Goal: Task Accomplishment & Management: Complete application form

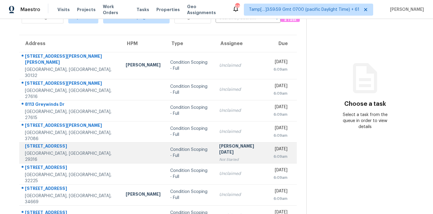
scroll to position [99, 0]
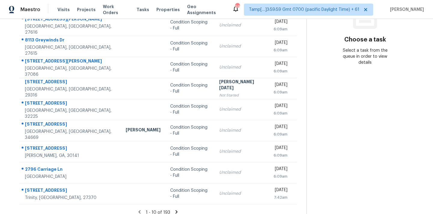
click at [174, 209] on icon at bounding box center [176, 211] width 5 height 5
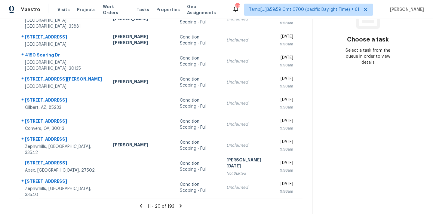
click at [180, 206] on icon at bounding box center [181, 205] width 2 height 3
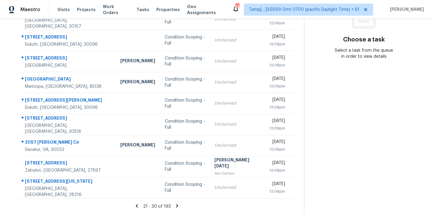
click at [176, 206] on icon at bounding box center [177, 205] width 2 height 3
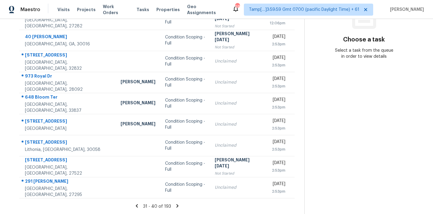
click at [175, 206] on icon at bounding box center [177, 205] width 5 height 5
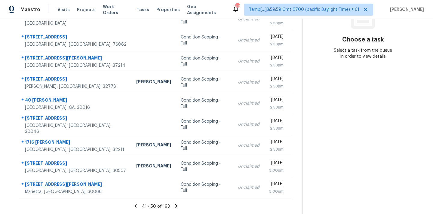
click at [175, 206] on icon at bounding box center [176, 205] width 2 height 3
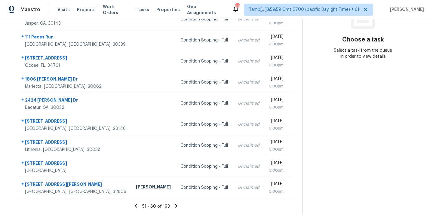
click at [175, 206] on icon at bounding box center [176, 205] width 2 height 3
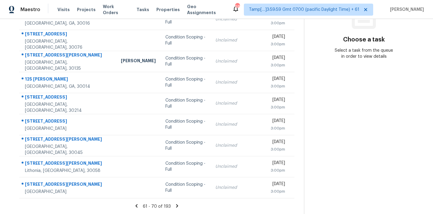
click at [176, 206] on icon at bounding box center [177, 205] width 2 height 3
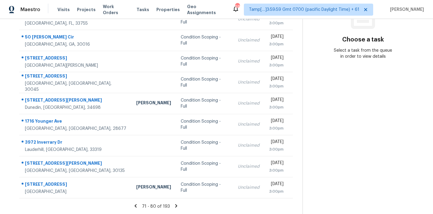
click at [175, 206] on icon at bounding box center [176, 205] width 2 height 3
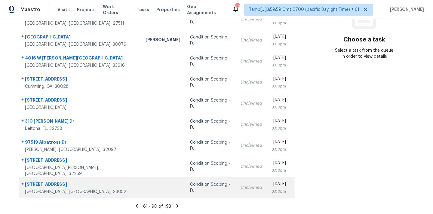
click at [190, 190] on div "Condition Scoping - Full" at bounding box center [210, 188] width 41 height 12
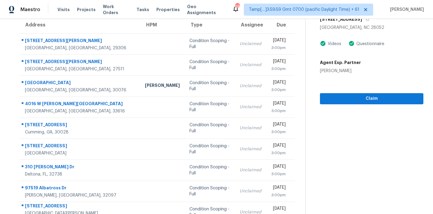
scroll to position [49, 0]
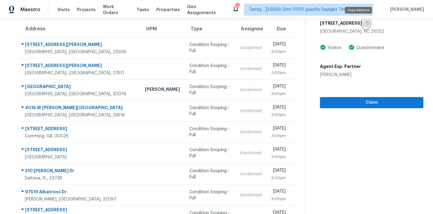
click at [365, 23] on icon "button" at bounding box center [367, 23] width 4 height 4
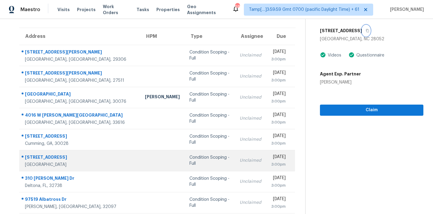
scroll to position [41, 0]
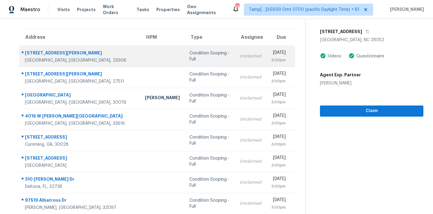
click at [189, 57] on div "Condition Scoping - Full" at bounding box center [209, 56] width 40 height 12
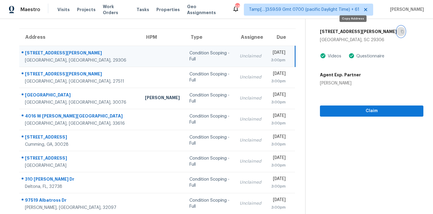
click at [397, 32] on button "button" at bounding box center [401, 31] width 8 height 11
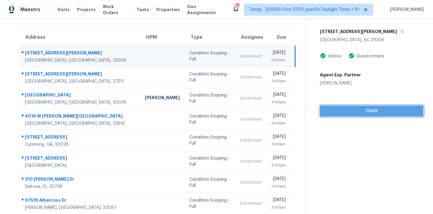
click at [351, 112] on span "Claim" at bounding box center [372, 111] width 94 height 8
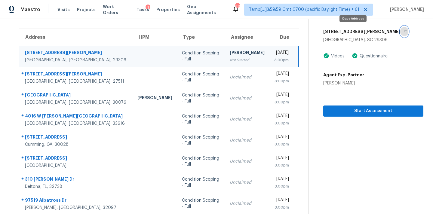
click at [404, 32] on icon "button" at bounding box center [406, 32] width 4 height 4
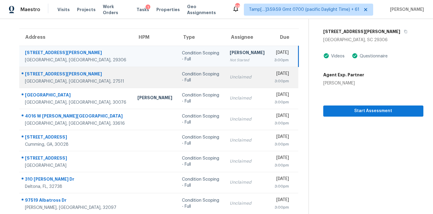
click at [225, 84] on td "Unclaimed" at bounding box center [247, 77] width 44 height 21
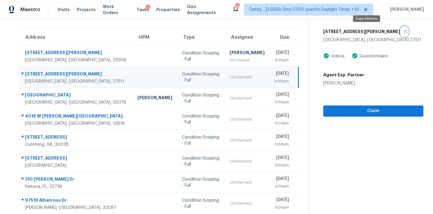
click at [404, 32] on icon "button" at bounding box center [406, 32] width 4 height 4
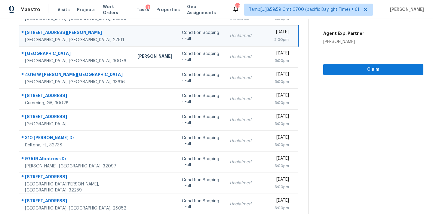
scroll to position [99, 0]
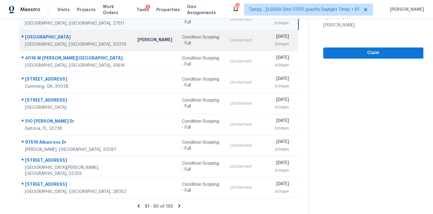
click at [230, 41] on div "Unclaimed" at bounding box center [247, 40] width 35 height 6
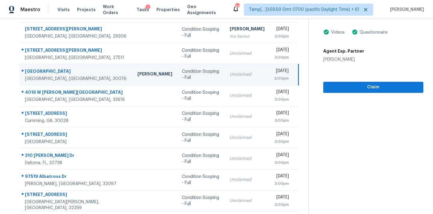
scroll to position [49, 0]
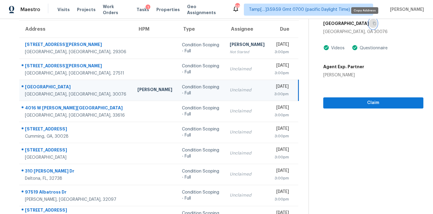
click at [369, 25] on button "button" at bounding box center [373, 23] width 8 height 11
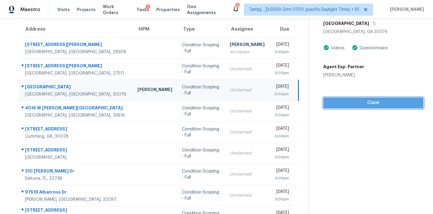
click at [328, 100] on span "Claim" at bounding box center [373, 103] width 90 height 8
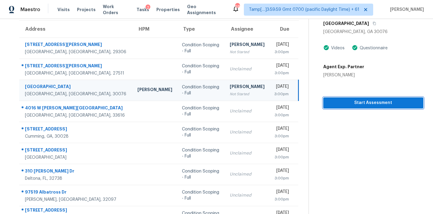
click at [323, 98] on button "Start Assessment" at bounding box center [373, 102] width 100 height 11
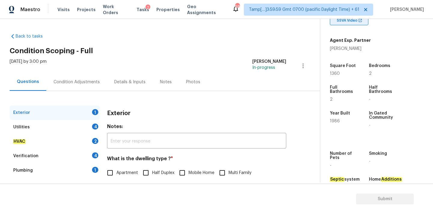
scroll to position [148, 0]
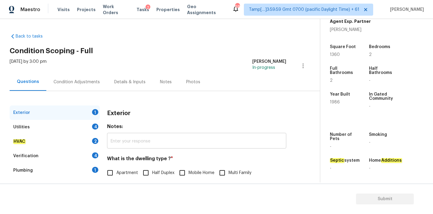
click at [218, 138] on input "text" at bounding box center [196, 141] width 179 height 14
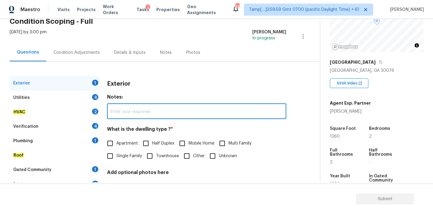
scroll to position [62, 0]
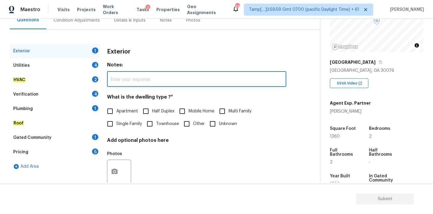
click at [118, 123] on span "Single Family" at bounding box center [129, 124] width 26 height 6
click at [116, 123] on input "Single Family" at bounding box center [110, 124] width 13 height 13
checkbox input "true"
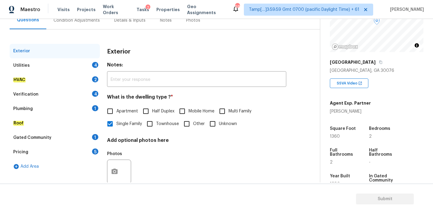
click at [58, 150] on div "Pricing 5" at bounding box center [55, 152] width 90 height 14
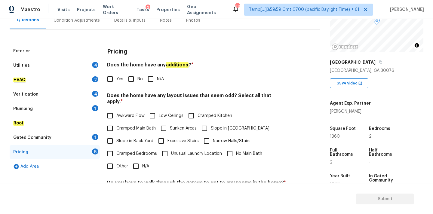
click at [215, 122] on label "Slope in [GEOGRAPHIC_DATA]" at bounding box center [233, 128] width 71 height 13
click at [211, 122] on input "Slope in [GEOGRAPHIC_DATA]" at bounding box center [204, 128] width 13 height 13
checkbox input "true"
click at [44, 50] on div "Exterior" at bounding box center [55, 51] width 90 height 14
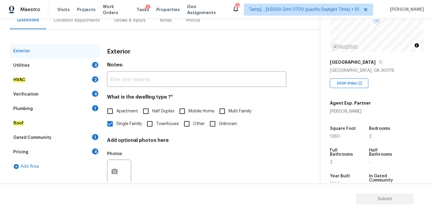
click at [126, 114] on span "Apartment" at bounding box center [127, 111] width 22 height 6
click at [116, 114] on input "Apartment" at bounding box center [110, 111] width 13 height 13
checkbox input "true"
checkbox input "false"
click at [75, 66] on div "Utilities 4" at bounding box center [55, 65] width 90 height 14
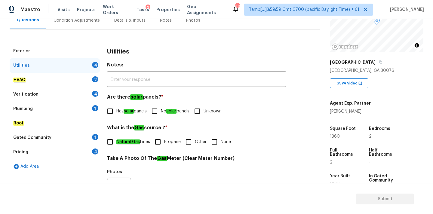
click at [161, 113] on input "No solar panels" at bounding box center [154, 111] width 13 height 13
checkbox input "true"
click at [129, 143] on em "Natural Gas" at bounding box center [128, 141] width 24 height 5
click at [116, 143] on input "Natural Gas Lines" at bounding box center [110, 142] width 13 height 13
checkbox input "true"
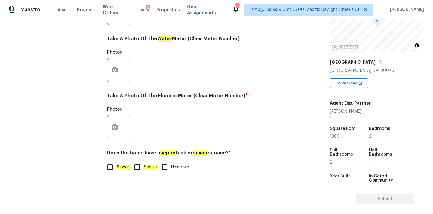
scroll to position [238, 0]
click at [125, 170] on label "Sewer" at bounding box center [117, 167] width 26 height 13
click at [116, 170] on input "Sewer" at bounding box center [110, 167] width 13 height 13
checkbox input "true"
click at [117, 127] on icon "button" at bounding box center [115, 126] width 6 height 5
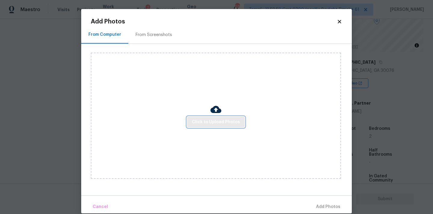
click at [194, 121] on span "Click to Upload Photos" at bounding box center [216, 122] width 48 height 8
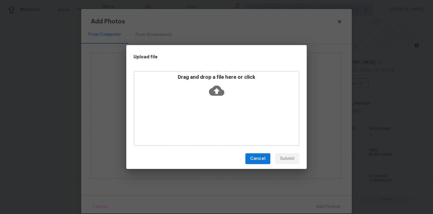
click at [224, 86] on div "Drag and drop a file here or click" at bounding box center [216, 87] width 164 height 26
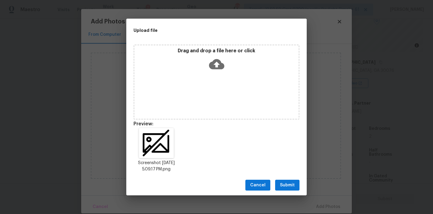
click at [294, 184] on span "Submit" at bounding box center [287, 186] width 15 height 8
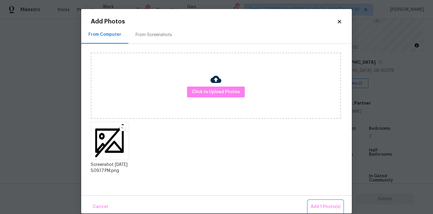
click at [318, 205] on span "Add 1 Photo(s)" at bounding box center [325, 207] width 30 height 8
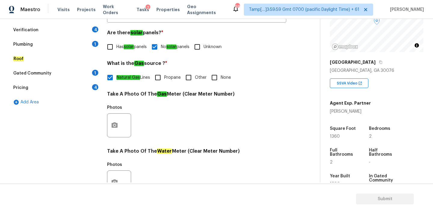
scroll to position [59, 0]
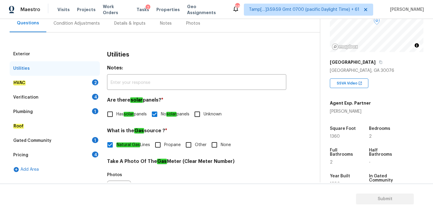
click at [73, 83] on div "HVAC 2" at bounding box center [55, 83] width 90 height 14
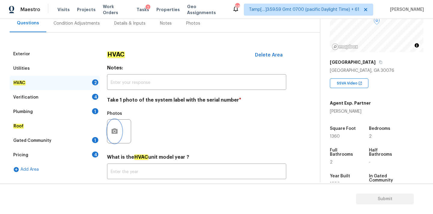
click at [117, 127] on button "button" at bounding box center [114, 131] width 14 height 23
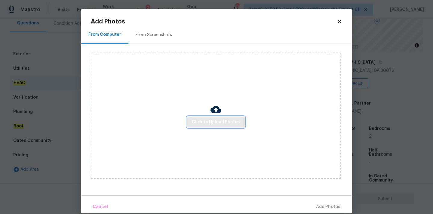
click at [197, 120] on span "Click to Upload Photos" at bounding box center [216, 122] width 48 height 8
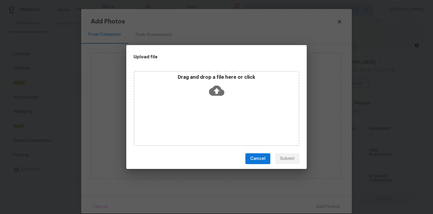
click at [213, 87] on icon at bounding box center [216, 91] width 15 height 10
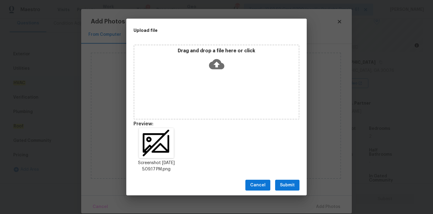
click at [292, 184] on span "Submit" at bounding box center [287, 186] width 15 height 8
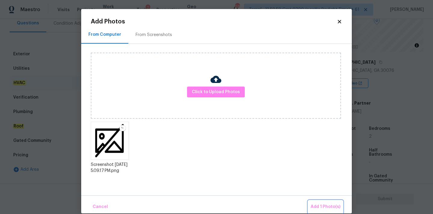
click at [317, 204] on span "Add 1 Photo(s)" at bounding box center [325, 207] width 30 height 8
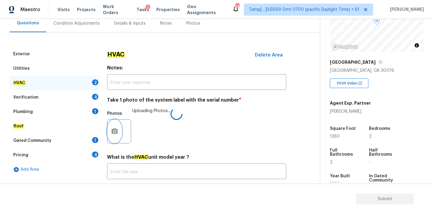
scroll to position [95, 0]
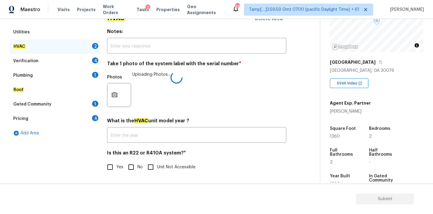
click at [132, 166] on input "No" at bounding box center [131, 167] width 13 height 13
checkbox input "true"
click at [75, 59] on div "Verification 4" at bounding box center [55, 61] width 90 height 14
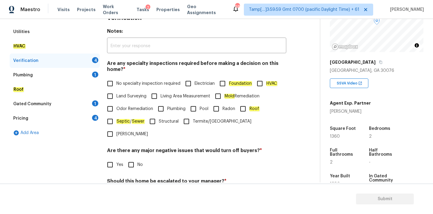
click at [154, 87] on span "No specialty inspection required" at bounding box center [148, 84] width 64 height 6
click at [116, 87] on input "No specialty inspection required" at bounding box center [110, 83] width 13 height 13
checkbox input "true"
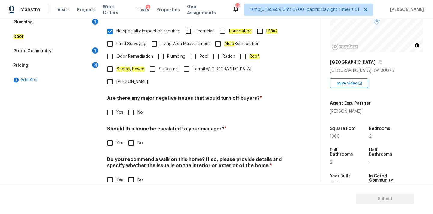
scroll to position [148, 0]
click at [136, 106] on input "No" at bounding box center [131, 112] width 13 height 13
checkbox input "true"
click at [135, 137] on input "No" at bounding box center [131, 143] width 13 height 13
checkbox input "true"
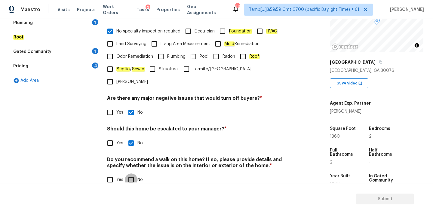
click at [135, 173] on input "No" at bounding box center [131, 179] width 13 height 13
checkbox input "true"
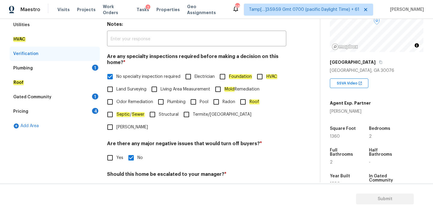
click at [73, 68] on div "Plumbing 1" at bounding box center [55, 68] width 90 height 14
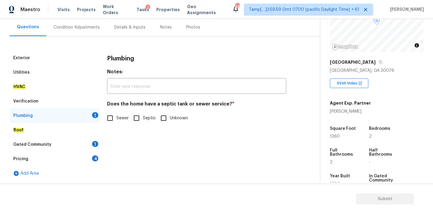
scroll to position [55, 0]
click at [117, 115] on span "Sewer" at bounding box center [122, 118] width 13 height 6
click at [116, 115] on input "Sewer" at bounding box center [110, 118] width 13 height 13
checkbox input "true"
click at [85, 140] on div "Gated Community 1" at bounding box center [55, 144] width 90 height 14
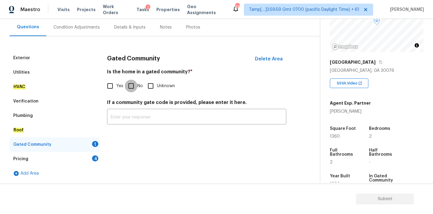
click at [128, 87] on input "No" at bounding box center [131, 86] width 13 height 13
checkbox input "true"
click at [89, 155] on div "Pricing 4" at bounding box center [55, 159] width 90 height 14
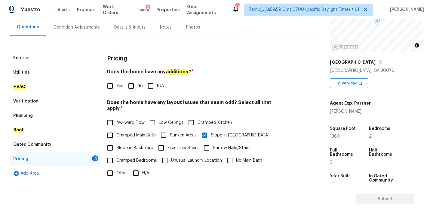
click at [130, 88] on input "No" at bounding box center [131, 86] width 13 height 13
checkbox input "true"
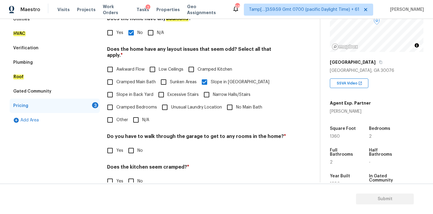
scroll to position [147, 0]
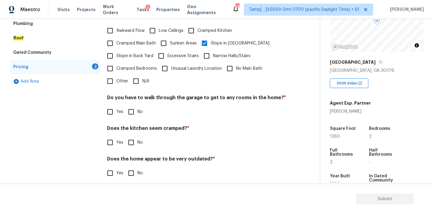
click at [132, 105] on input "No" at bounding box center [131, 111] width 13 height 13
checkbox input "true"
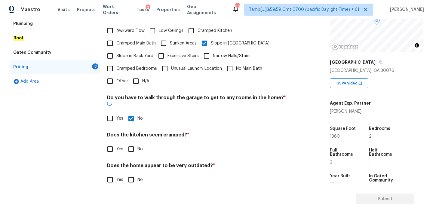
click at [132, 143] on input "No" at bounding box center [131, 149] width 13 height 13
checkbox input "true"
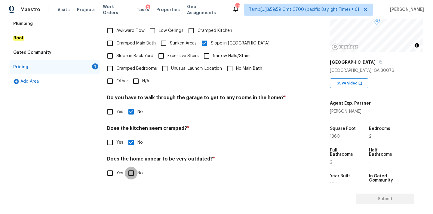
click at [133, 169] on input "No" at bounding box center [131, 173] width 13 height 13
checkbox input "true"
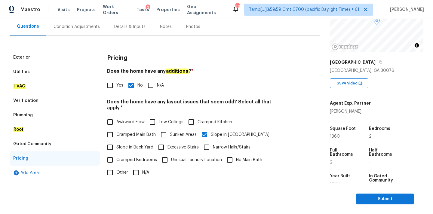
scroll to position [44, 0]
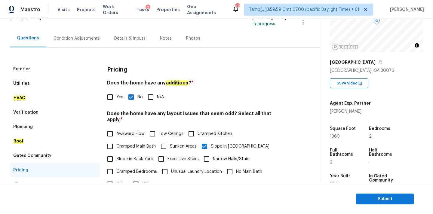
click at [74, 40] on div "Condition Adjustments" at bounding box center [76, 38] width 46 height 6
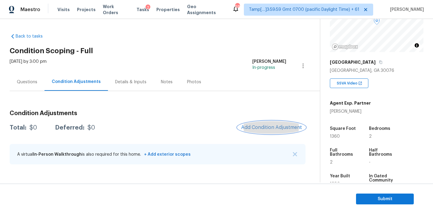
click at [258, 128] on span "Add Condition Adjustment" at bounding box center [271, 127] width 61 height 5
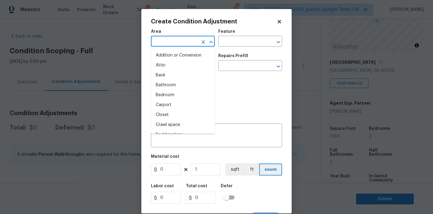
click at [176, 44] on input "text" at bounding box center [174, 41] width 47 height 9
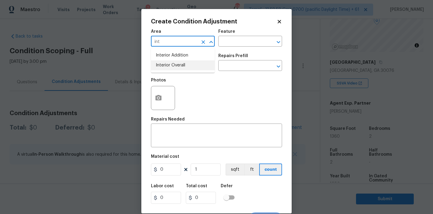
click at [174, 65] on li "Interior Overall" at bounding box center [183, 65] width 64 height 10
type input "Interior Overall"
click at [174, 65] on input "text" at bounding box center [174, 66] width 47 height 9
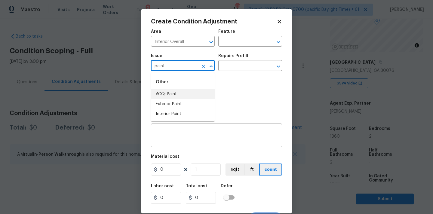
click at [170, 93] on li "ACQ: Paint" at bounding box center [183, 94] width 64 height 10
type input "ACQ: Paint"
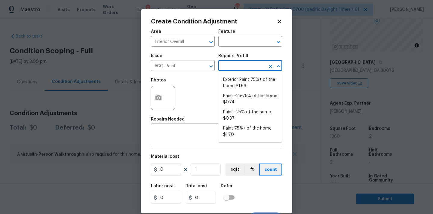
click at [238, 65] on input "text" at bounding box center [241, 66] width 47 height 9
click at [237, 111] on li "Paint ~25% of the home $0.37" at bounding box center [250, 115] width 64 height 16
type input "Acquisition"
type textarea "Acquisition Scope: ~25% of the home needs interior paint"
type input "0.37"
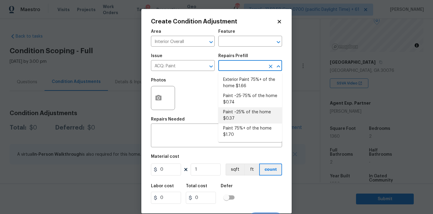
type input "0.37"
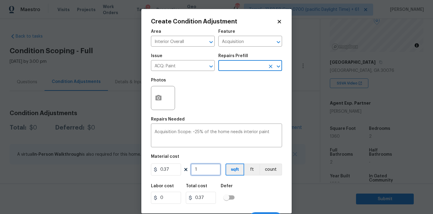
click at [208, 170] on input "1" at bounding box center [206, 169] width 30 height 12
type input "13"
type input "4.81"
type input "136"
type input "50.32"
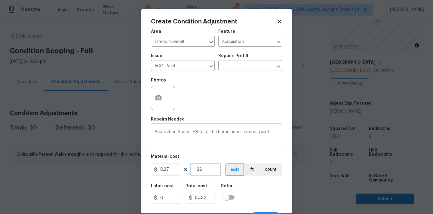
type input "1360"
type input "503.2"
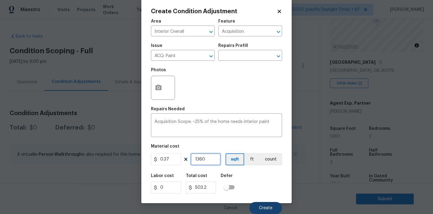
type input "1360"
click at [265, 208] on span "Create" at bounding box center [266, 208] width 14 height 5
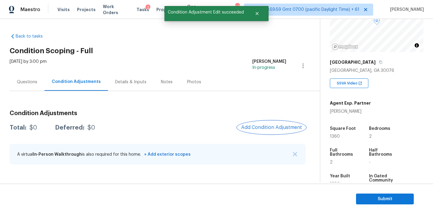
scroll to position [0, 0]
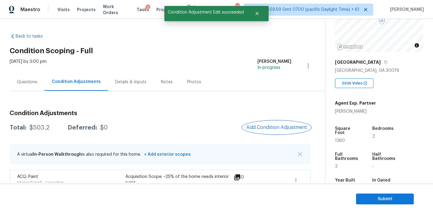
click at [259, 125] on span "Add Condition Adjustment" at bounding box center [276, 127] width 61 height 5
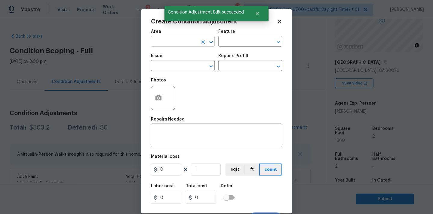
click at [176, 43] on input "text" at bounding box center [174, 41] width 47 height 9
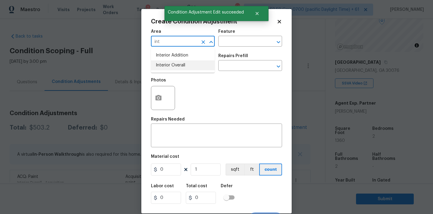
click at [175, 62] on li "Interior Overall" at bounding box center [183, 65] width 64 height 10
type input "Interior Overall"
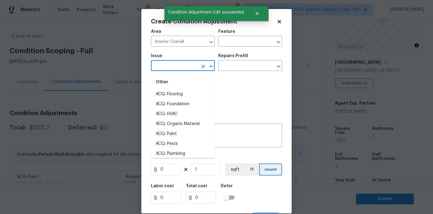
click at [175, 67] on input "text" at bounding box center [174, 66] width 47 height 9
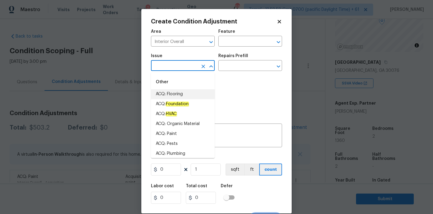
click at [179, 93] on li "ACQ: Flooring" at bounding box center [183, 94] width 64 height 10
type input "ACQ: Flooring"
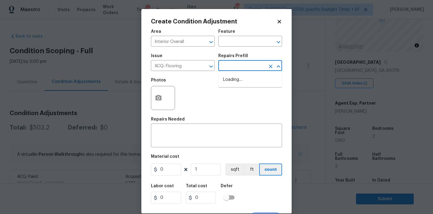
click at [234, 70] on input "text" at bounding box center [241, 66] width 47 height 9
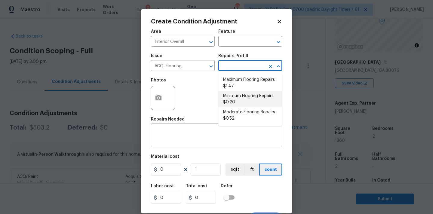
click at [233, 95] on li "Minimum Flooring Repairs $0.20" at bounding box center [250, 99] width 64 height 16
type input "Acquisition"
type textarea "Acquisition Scope: Minimum flooring repairs"
type input "0.2"
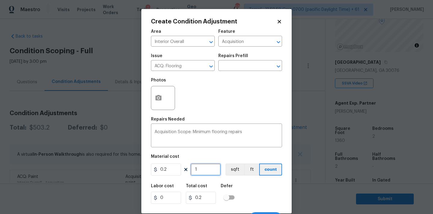
click at [203, 170] on input "1" at bounding box center [206, 169] width 30 height 12
type input "13"
type input "2.6"
type input "136"
type input "27.2"
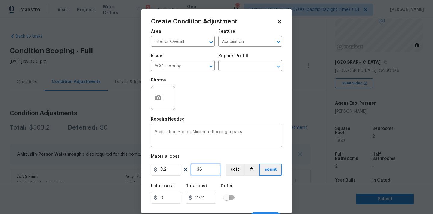
type input "1360"
type input "272"
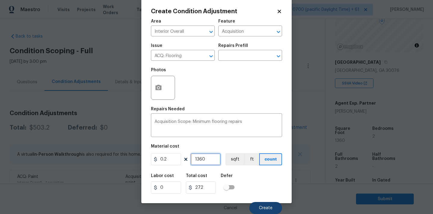
type input "1360"
click at [264, 204] on button "Create" at bounding box center [265, 208] width 33 height 12
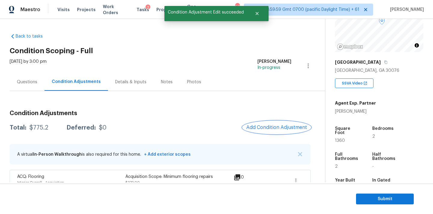
scroll to position [37, 0]
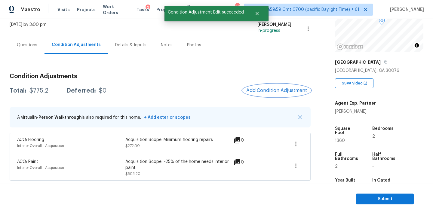
click at [265, 91] on span "Add Condition Adjustment" at bounding box center [276, 90] width 61 height 5
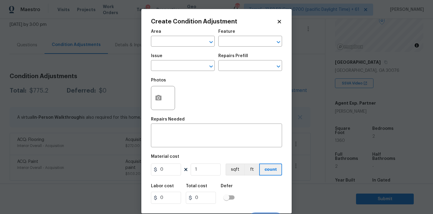
click at [279, 22] on icon at bounding box center [278, 21] width 3 height 3
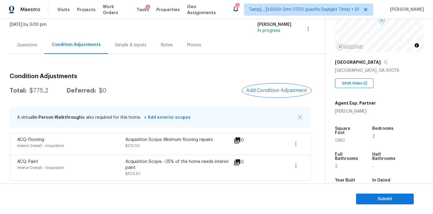
click at [259, 89] on span "Add Condition Adjustment" at bounding box center [276, 90] width 61 height 5
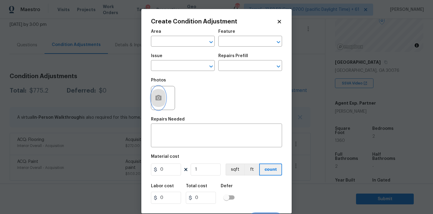
click at [159, 96] on icon "button" at bounding box center [158, 97] width 6 height 5
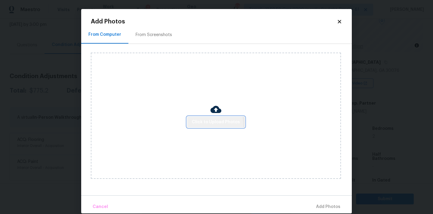
click at [198, 125] on span "Click to Upload Photos" at bounding box center [216, 122] width 48 height 8
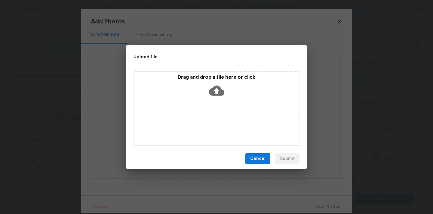
click at [216, 88] on icon at bounding box center [216, 90] width 15 height 15
click at [258, 157] on span "Cancel" at bounding box center [257, 159] width 15 height 8
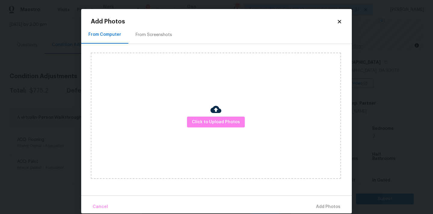
click at [340, 19] on icon at bounding box center [339, 21] width 5 height 5
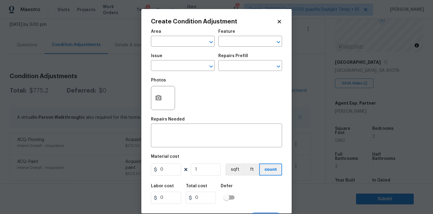
click at [279, 23] on icon at bounding box center [279, 21] width 5 height 5
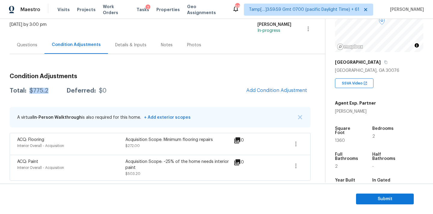
drag, startPoint x: 28, startPoint y: 91, endPoint x: 55, endPoint y: 91, distance: 26.7
click at [55, 91] on div "Total: $775.2 Deferred: $0" at bounding box center [58, 91] width 97 height 6
copy div "$775.2"
click at [370, 196] on span "Submit" at bounding box center [385, 199] width 48 height 8
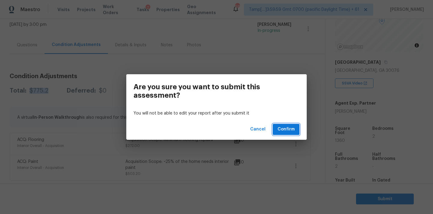
click at [282, 127] on span "Confirm" at bounding box center [285, 130] width 17 height 8
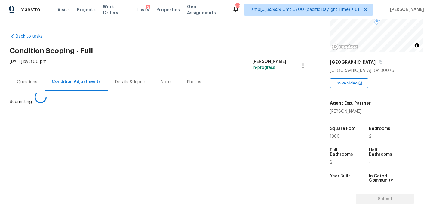
scroll to position [0, 0]
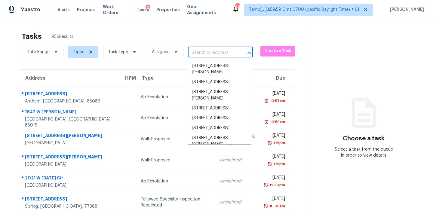
click at [218, 55] on input "text" at bounding box center [212, 52] width 48 height 9
paste input "306 Carolyn Dr, Spartanburg, SC 29306"
type input "306 Carolyn Dr, Spartanburg, SC 29306"
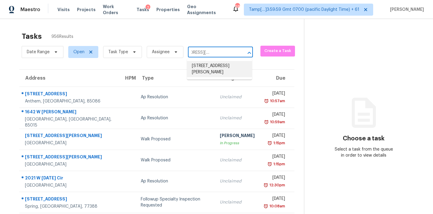
click at [217, 66] on li "306 Carolyn Dr, Spartanburg, SC 29306" at bounding box center [219, 69] width 65 height 16
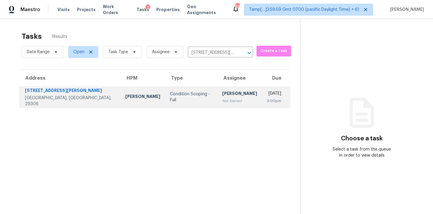
click at [222, 98] on div "Not Started" at bounding box center [239, 101] width 35 height 6
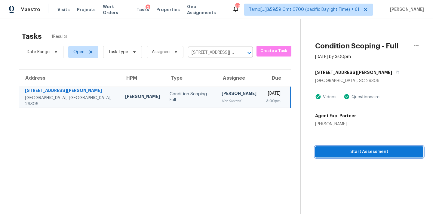
click at [363, 153] on span "Start Assessment" at bounding box center [369, 152] width 99 height 8
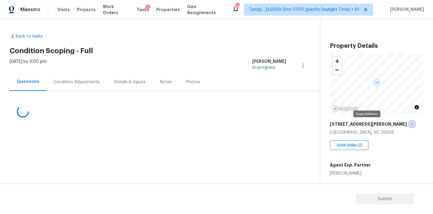
click at [410, 125] on icon "button" at bounding box center [412, 124] width 4 height 4
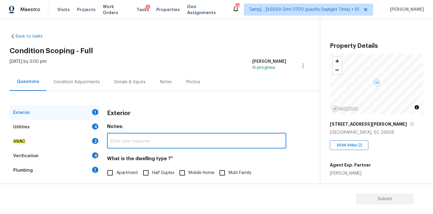
click at [203, 145] on input "text" at bounding box center [196, 141] width 179 height 14
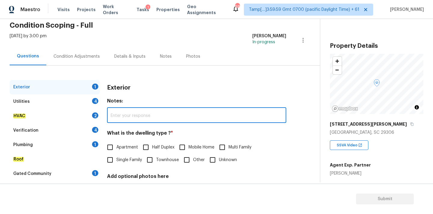
scroll to position [55, 0]
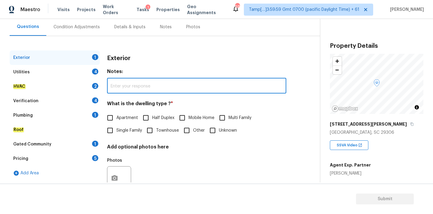
click at [130, 131] on span "Single Family" at bounding box center [129, 130] width 26 height 6
click at [116, 131] on input "Single Family" at bounding box center [110, 130] width 13 height 13
checkbox input "true"
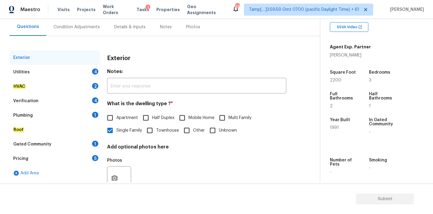
scroll to position [126, 0]
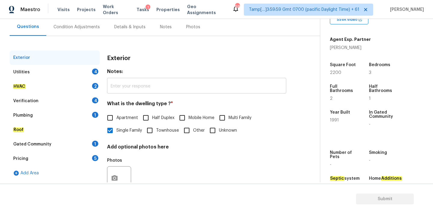
click at [233, 88] on input "text" at bounding box center [196, 86] width 179 height 14
click at [59, 158] on div "Pricing 5" at bounding box center [55, 158] width 90 height 14
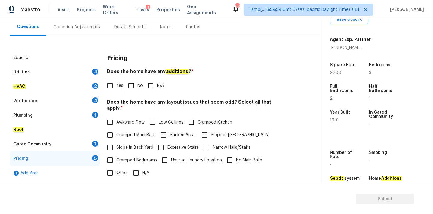
click at [214, 132] on span "Slope in [GEOGRAPHIC_DATA]" at bounding box center [240, 135] width 59 height 6
click at [211, 130] on input "Slope in [GEOGRAPHIC_DATA]" at bounding box center [204, 135] width 13 height 13
checkbox input "true"
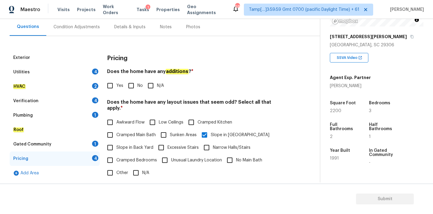
scroll to position [148, 0]
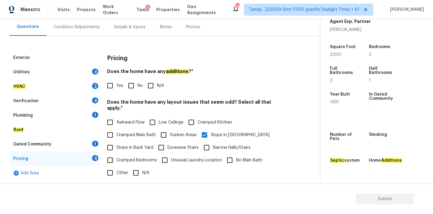
click at [71, 27] on div "Condition Adjustments" at bounding box center [76, 27] width 46 height 6
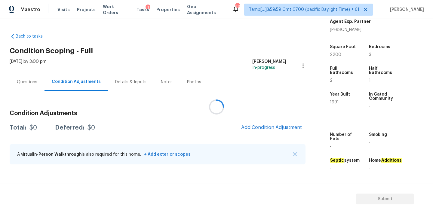
click at [253, 124] on div at bounding box center [216, 107] width 433 height 214
click at [255, 127] on div at bounding box center [216, 107] width 433 height 214
click at [255, 127] on span "Add Condition Adjustment" at bounding box center [271, 127] width 61 height 5
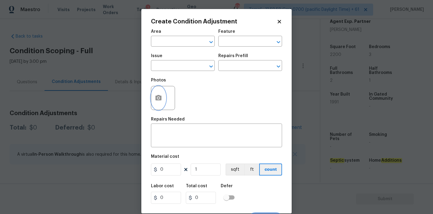
click at [162, 97] on button "button" at bounding box center [158, 97] width 14 height 23
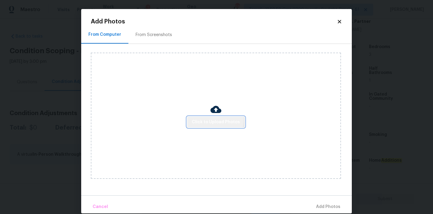
click at [214, 118] on span "Click to Upload Photos" at bounding box center [216, 122] width 48 height 8
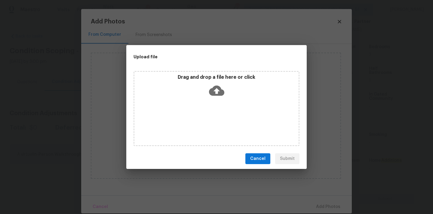
click at [214, 87] on icon at bounding box center [216, 91] width 15 height 10
click at [261, 159] on span "Cancel" at bounding box center [257, 159] width 15 height 8
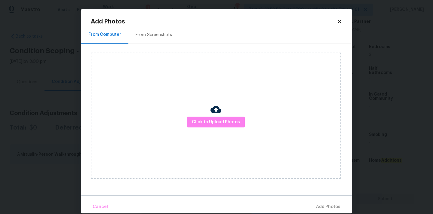
click at [339, 17] on div "Add Photos From Computer From Screenshots Click to Upload Photos Cancel Add Pho…" at bounding box center [216, 111] width 270 height 204
click at [339, 24] on div "Add Photos" at bounding box center [216, 22] width 251 height 6
click at [339, 20] on icon at bounding box center [339, 21] width 5 height 5
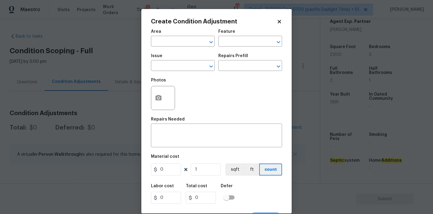
click at [281, 20] on icon at bounding box center [279, 21] width 5 height 5
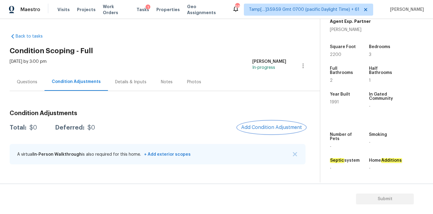
scroll to position [101, 0]
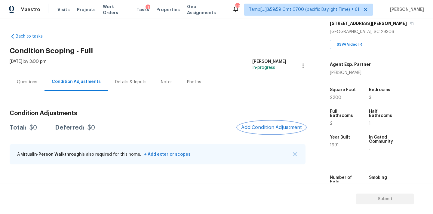
click at [255, 127] on span "Add Condition Adjustment" at bounding box center [271, 127] width 61 height 5
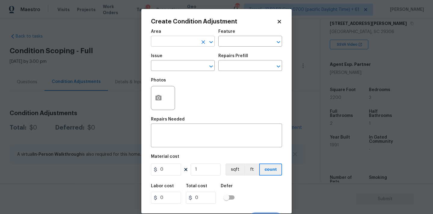
click at [175, 44] on input "text" at bounding box center [174, 41] width 47 height 9
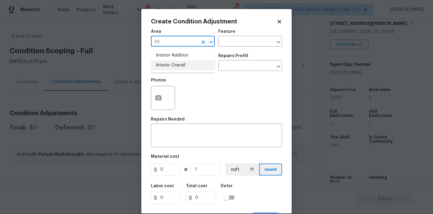
click at [178, 67] on li "Interior Overall" at bounding box center [183, 65] width 64 height 10
type input "Interior Overall"
click at [178, 67] on input "text" at bounding box center [174, 66] width 47 height 9
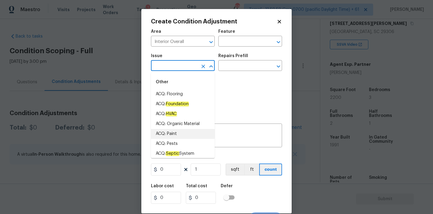
click at [173, 133] on li "ACQ: Paint" at bounding box center [183, 134] width 64 height 10
type input "ACQ: Paint"
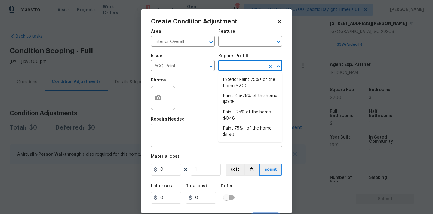
click at [238, 67] on input "text" at bounding box center [241, 66] width 47 height 9
click at [238, 111] on li "Paint ~25% of the home $0.48" at bounding box center [250, 115] width 64 height 16
type input "Acquisition"
type textarea "Acquisition Scope: ~25% of the home needs interior paint"
type input "0.48"
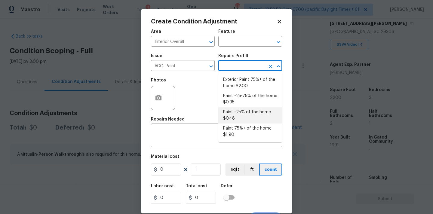
type input "0.48"
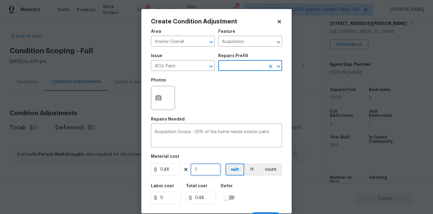
click at [204, 171] on input "1" at bounding box center [206, 169] width 30 height 12
type input "2"
type input "0.96"
type input "23"
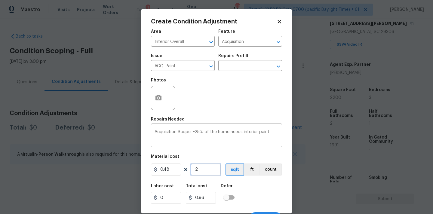
type input "11.04"
type input "236"
type input "113.28"
type input "2364"
type input "1134.72"
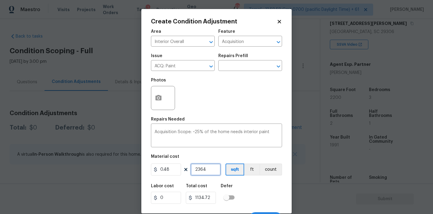
scroll to position [11, 0]
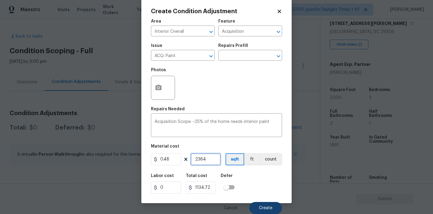
type input "2364"
click at [264, 203] on button "Create" at bounding box center [265, 208] width 33 height 12
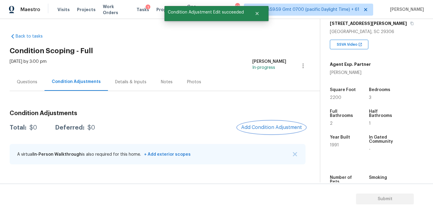
scroll to position [0, 0]
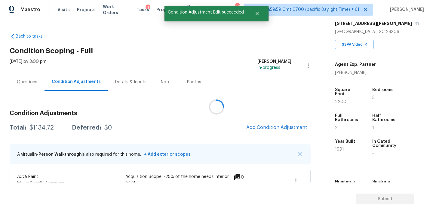
click at [267, 129] on div at bounding box center [216, 107] width 433 height 214
click at [272, 126] on span "Add Condition Adjustment" at bounding box center [276, 127] width 61 height 5
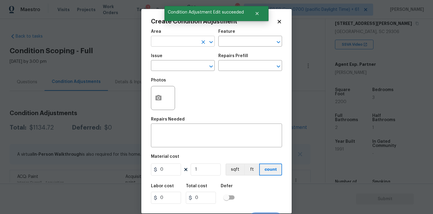
click at [173, 41] on input "text" at bounding box center [174, 41] width 47 height 9
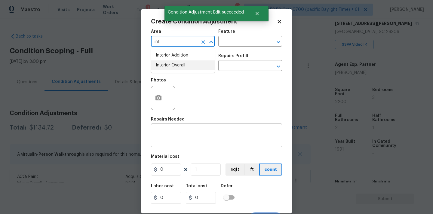
click at [174, 67] on li "Interior Overall" at bounding box center [183, 65] width 64 height 10
type input "Interior Overall"
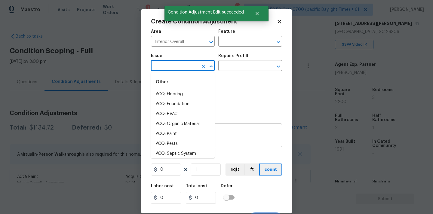
click at [174, 67] on input "text" at bounding box center [174, 66] width 47 height 9
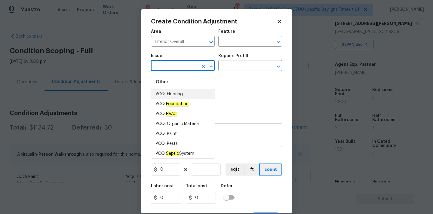
click at [178, 96] on li "ACQ: Flooring" at bounding box center [183, 94] width 64 height 10
type input "ACQ: Flooring"
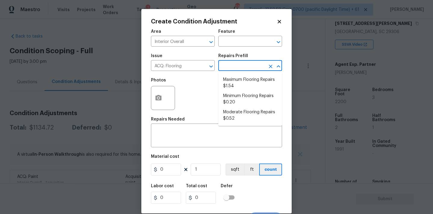
click at [236, 68] on input "text" at bounding box center [241, 66] width 47 height 9
click at [238, 103] on li "Minimum Flooring Repairs $0.20" at bounding box center [250, 99] width 64 height 16
type input "Acquisition"
type textarea "Acquisition Scope: Minimum flooring repairs"
type input "0.2"
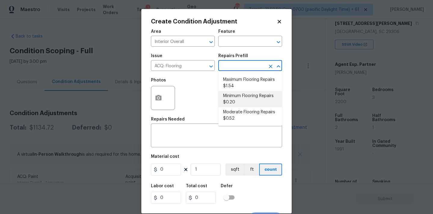
type input "0.2"
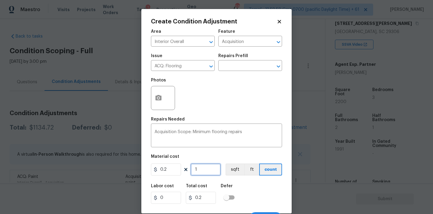
click at [204, 170] on input "1" at bounding box center [206, 169] width 30 height 12
type input "2"
type input "0.4"
type input "23"
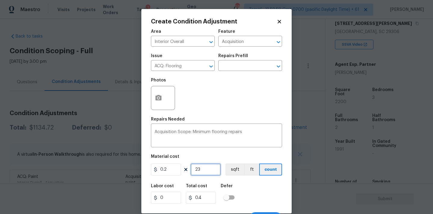
type input "4.6"
type input "236"
type input "47.2"
type input "2364"
type input "472.8"
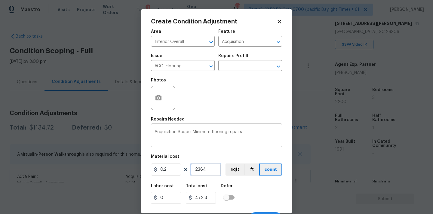
scroll to position [11, 0]
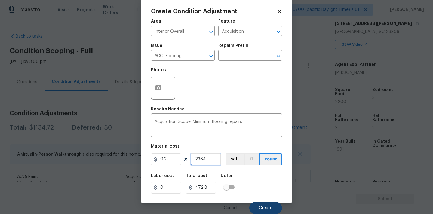
type input "2364"
click at [255, 202] on button "Create" at bounding box center [265, 208] width 33 height 12
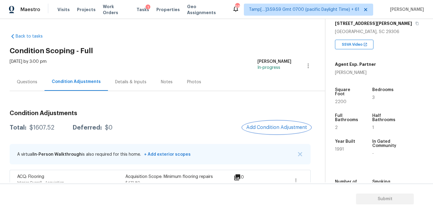
scroll to position [37, 0]
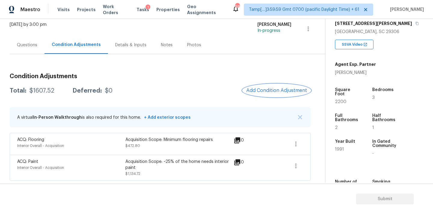
click at [269, 90] on span "Add Condition Adjustment" at bounding box center [276, 90] width 61 height 5
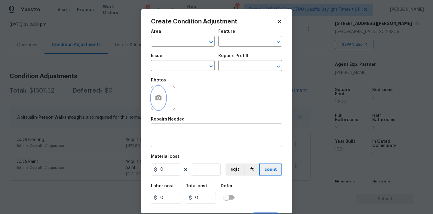
click at [155, 101] on icon "button" at bounding box center [158, 97] width 7 height 7
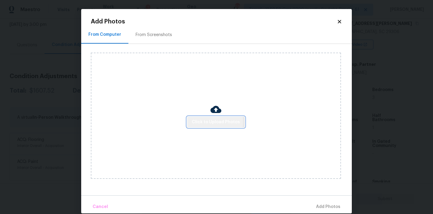
click at [197, 121] on span "Click to Upload Photos" at bounding box center [216, 122] width 48 height 8
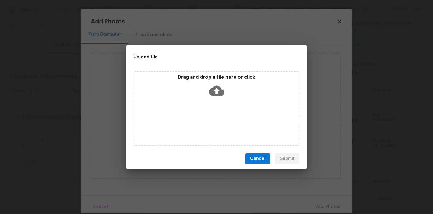
click at [222, 84] on icon at bounding box center [216, 90] width 15 height 15
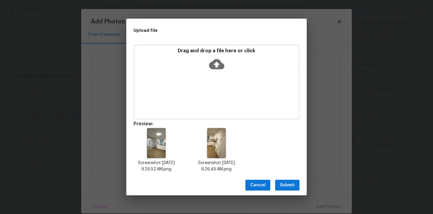
click at [288, 184] on span "Submit" at bounding box center [287, 186] width 15 height 8
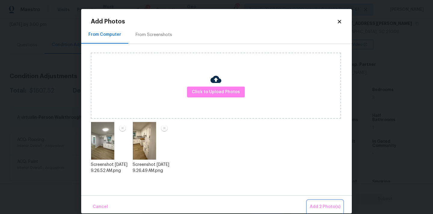
click at [313, 205] on span "Add 2 Photo(s)" at bounding box center [325, 207] width 31 height 8
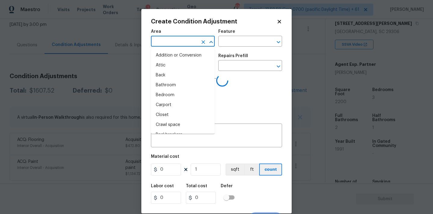
click at [174, 41] on input "text" at bounding box center [174, 41] width 47 height 9
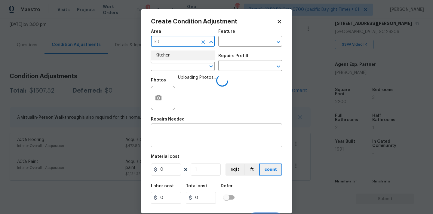
click at [174, 57] on li "Kitchen" at bounding box center [183, 55] width 64 height 10
type input "Kitchen"
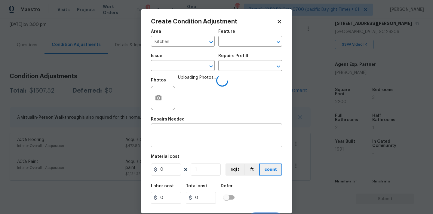
click at [174, 72] on span "Issue ​" at bounding box center [183, 62] width 64 height 24
click at [174, 67] on input "text" at bounding box center [174, 66] width 47 height 9
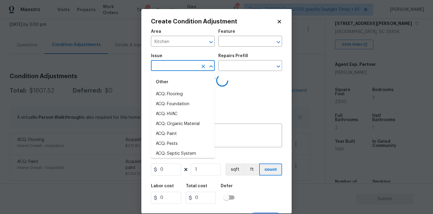
type input "a"
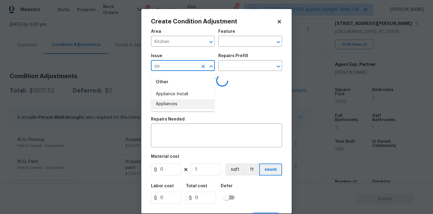
click at [177, 105] on li "Appliances" at bounding box center [183, 104] width 64 height 10
type input "Appliances"
click at [234, 70] on input "text" at bounding box center [241, 66] width 47 height 9
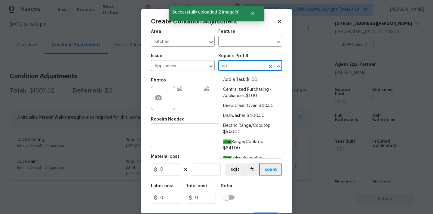
type input "app"
click at [171, 65] on input "Appliances" at bounding box center [174, 66] width 47 height 9
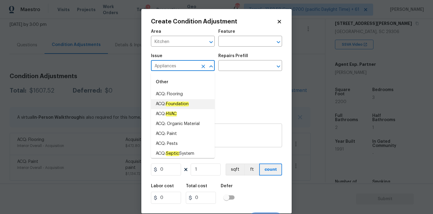
click at [233, 127] on div "x ​" at bounding box center [216, 136] width 131 height 22
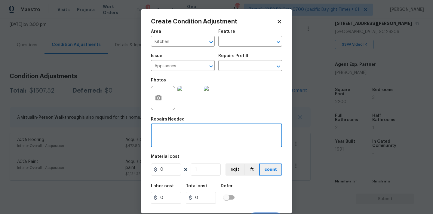
paste textarea "Appliances"
type textarea "Appliances Package"
click at [168, 170] on input "0" at bounding box center [166, 169] width 30 height 12
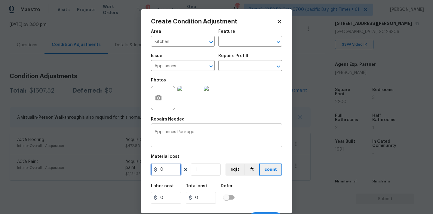
click at [168, 170] on input "0" at bounding box center [166, 169] width 30 height 12
type input "3000"
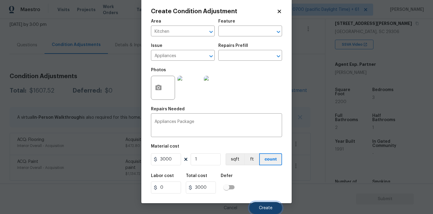
click at [270, 205] on button "Create" at bounding box center [265, 208] width 33 height 12
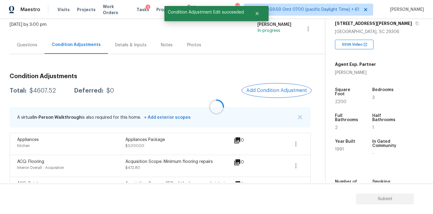
scroll to position [0, 0]
click at [264, 91] on div at bounding box center [216, 107] width 433 height 214
click at [269, 87] on div at bounding box center [216, 107] width 433 height 214
click at [269, 91] on span "Add Condition Adjustment" at bounding box center [276, 90] width 61 height 5
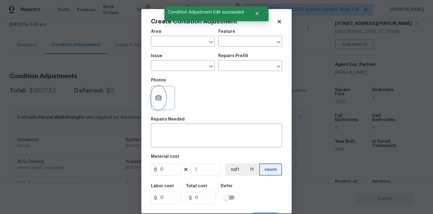
click at [158, 96] on icon "button" at bounding box center [158, 97] width 6 height 5
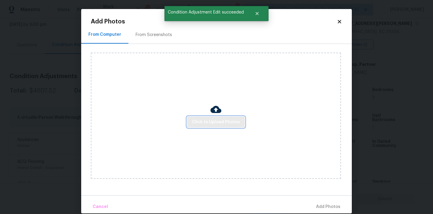
click at [207, 124] on span "Click to Upload Photos" at bounding box center [216, 122] width 48 height 8
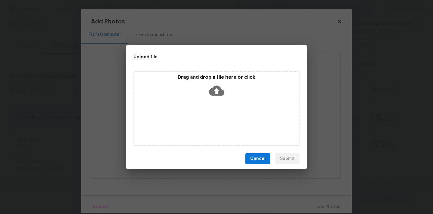
click at [212, 100] on div "Drag and drop a file here or click" at bounding box center [216, 108] width 166 height 75
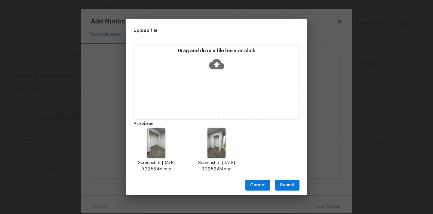
click at [289, 183] on span "Submit" at bounding box center [287, 186] width 15 height 8
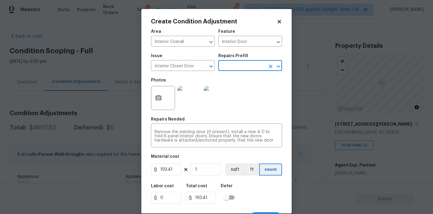
scroll to position [101, 0]
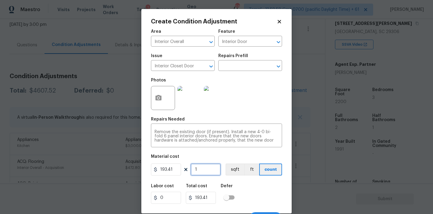
click at [200, 168] on input "1" at bounding box center [206, 169] width 30 height 12
type input "2"
type input "386.82"
type input "2"
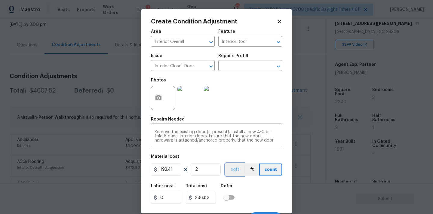
scroll to position [11, 0]
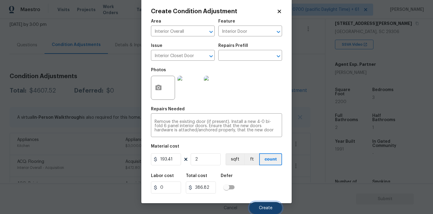
click at [260, 207] on span "Create" at bounding box center [266, 208] width 14 height 5
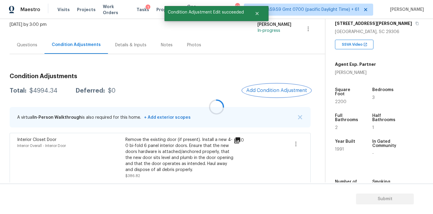
scroll to position [0, 0]
click at [256, 87] on button "Add Condition Adjustment" at bounding box center [277, 90] width 68 height 13
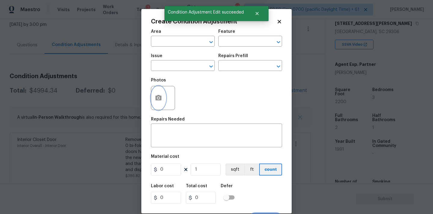
click at [161, 99] on icon "button" at bounding box center [158, 97] width 6 height 5
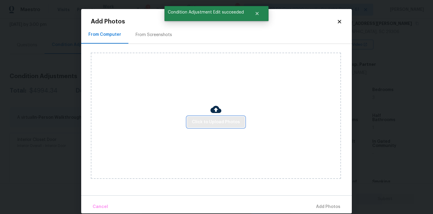
click at [206, 118] on span "Click to Upload Photos" at bounding box center [216, 122] width 48 height 8
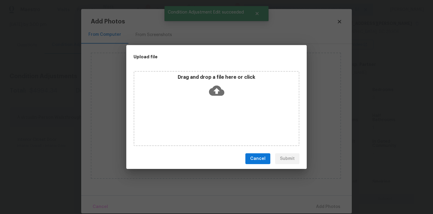
click at [212, 91] on icon at bounding box center [216, 91] width 15 height 10
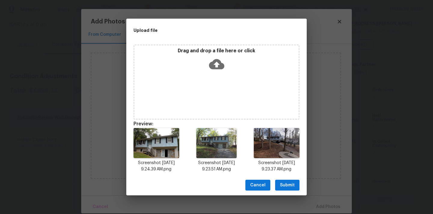
click at [290, 185] on span "Submit" at bounding box center [287, 186] width 15 height 8
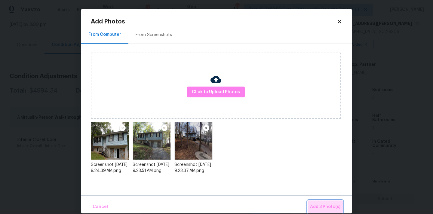
click at [320, 205] on span "Add 3 Photo(s)" at bounding box center [325, 207] width 30 height 8
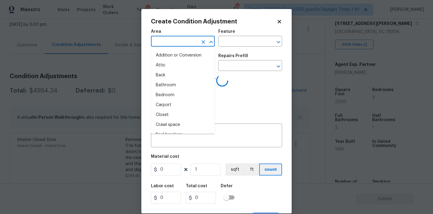
click at [181, 42] on input "text" at bounding box center [174, 41] width 47 height 9
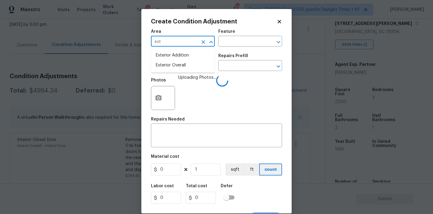
click at [180, 64] on li "Exterior Overall" at bounding box center [183, 65] width 64 height 10
type input "Exterior Overall"
click at [178, 70] on input "text" at bounding box center [174, 66] width 47 height 9
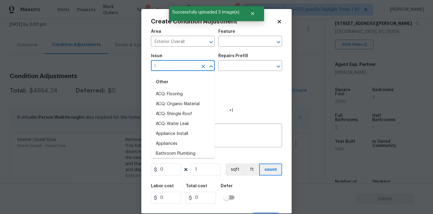
type input "la"
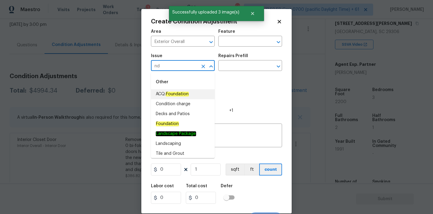
type input "n"
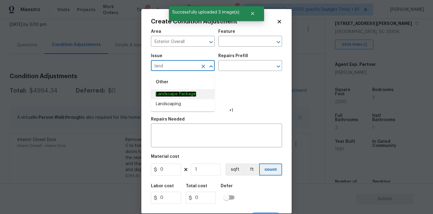
click at [181, 95] on em "Landscape Package" at bounding box center [176, 94] width 40 height 5
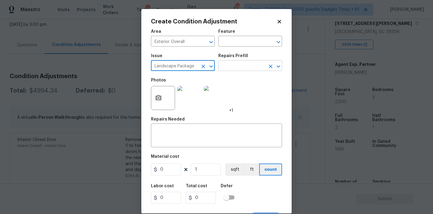
type input "Landscape Package"
click at [235, 71] on input "text" at bounding box center [241, 66] width 47 height 9
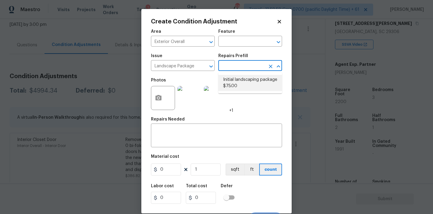
click at [235, 83] on li "Initial landscaping package $75.00" at bounding box center [250, 83] width 64 height 16
type input "Home Readiness Packages"
type textarea "Mowing of grass up to 6" in height. Mow, edge along driveways & sidewalks, trim…"
type input "75"
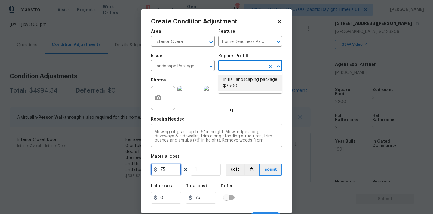
click at [170, 172] on input "75" at bounding box center [166, 169] width 30 height 12
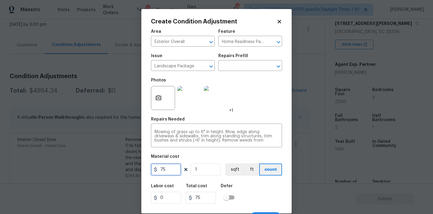
click at [170, 172] on input "75" at bounding box center [166, 169] width 30 height 12
type input "300"
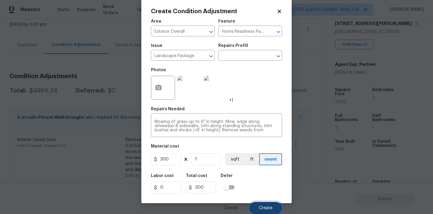
click at [255, 207] on button "Create" at bounding box center [265, 208] width 33 height 12
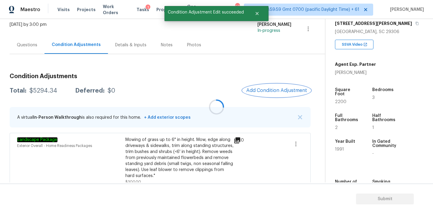
scroll to position [0, 0]
click at [265, 87] on button "Add Condition Adjustment" at bounding box center [277, 90] width 68 height 13
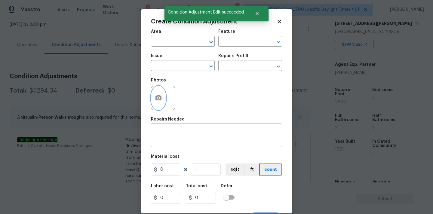
click at [153, 93] on button "button" at bounding box center [158, 97] width 14 height 23
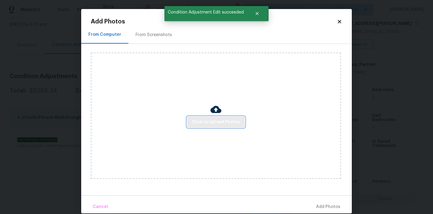
click at [212, 124] on span "Click to Upload Photos" at bounding box center [216, 122] width 48 height 8
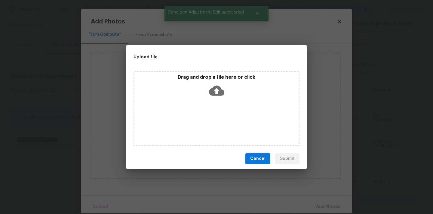
click at [215, 87] on icon at bounding box center [216, 91] width 15 height 10
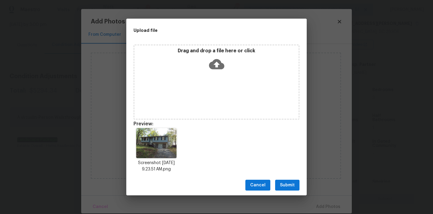
click at [284, 184] on span "Submit" at bounding box center [287, 186] width 15 height 8
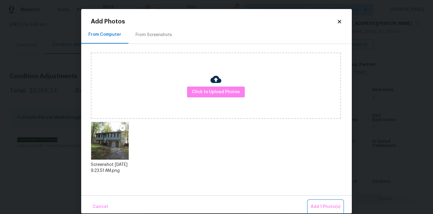
click at [315, 204] on span "Add 1 Photo(s)" at bounding box center [325, 207] width 30 height 8
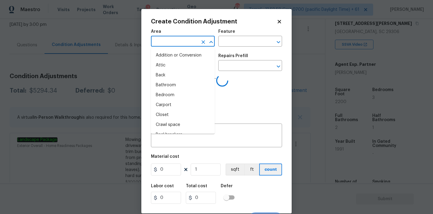
click at [170, 42] on input "text" at bounding box center [174, 41] width 47 height 9
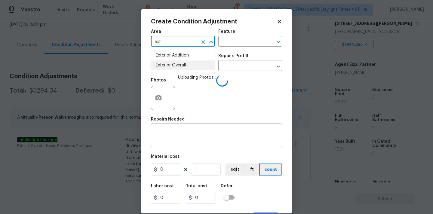
click at [172, 68] on li "Exterior Overall" at bounding box center [183, 65] width 64 height 10
type input "Exterior Overall"
click at [177, 68] on input "text" at bounding box center [174, 66] width 47 height 9
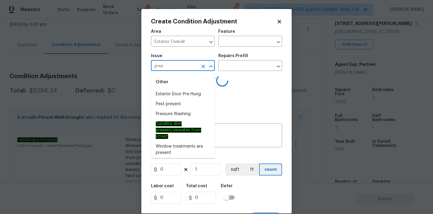
type input "press"
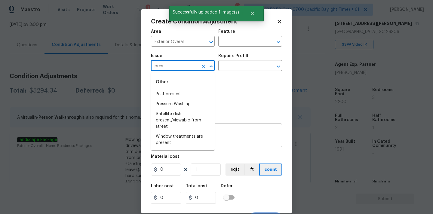
type input "press"
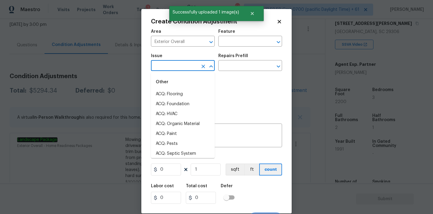
click at [180, 96] on li "ACQ: Flooring" at bounding box center [183, 94] width 64 height 10
type input "ACQ: Flooring"
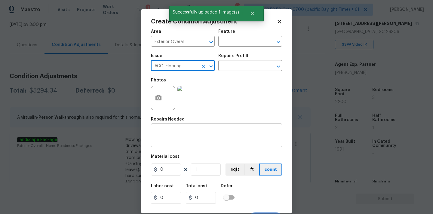
click at [203, 69] on icon "Clear" at bounding box center [203, 66] width 6 height 6
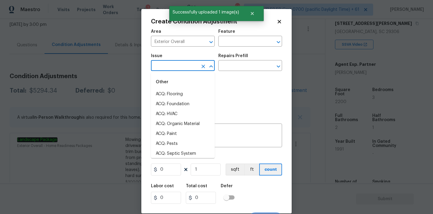
click at [180, 67] on input "text" at bounding box center [174, 66] width 47 height 9
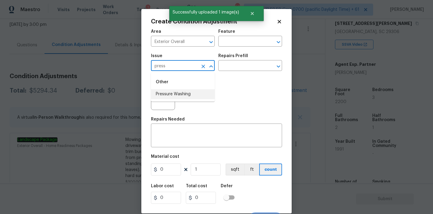
click at [174, 92] on li "Pressure Washing" at bounding box center [183, 94] width 64 height 10
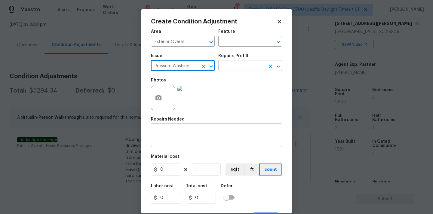
type input "Pressure Washing"
click at [235, 66] on input "text" at bounding box center [241, 66] width 47 height 9
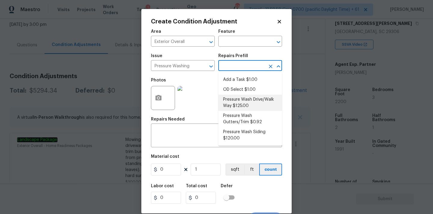
click at [236, 98] on li "Pressure Wash Drive/Walk Way $125.00" at bounding box center [250, 103] width 64 height 16
type input "Siding"
type textarea "Pressure wash the driveways/walkways as directed by the PM. Ensure that all deb…"
type input "125"
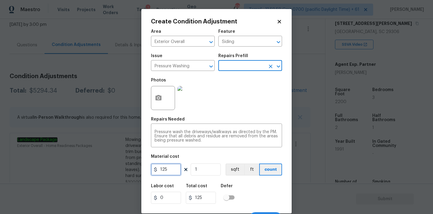
click at [168, 166] on input "125" at bounding box center [166, 169] width 30 height 12
type input "200"
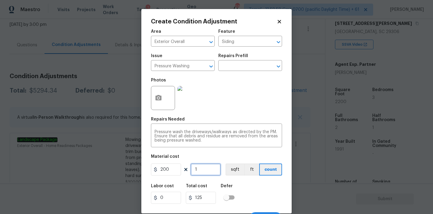
type input "200"
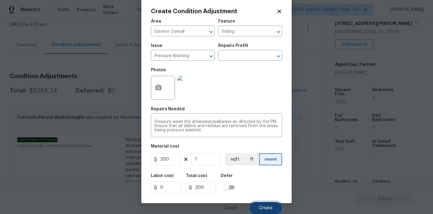
click at [266, 206] on span "Create" at bounding box center [266, 208] width 14 height 5
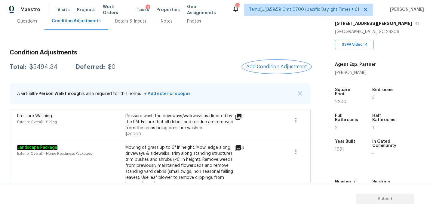
scroll to position [59, 0]
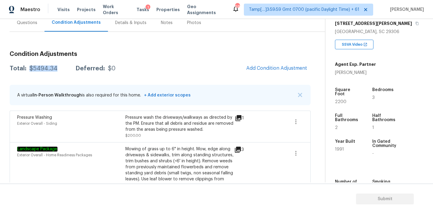
drag, startPoint x: 29, startPoint y: 69, endPoint x: 56, endPoint y: 69, distance: 26.4
click at [56, 69] on div "Total: $5494.34 Deferred: $0" at bounding box center [63, 69] width 106 height 6
copy div "$5494.34"
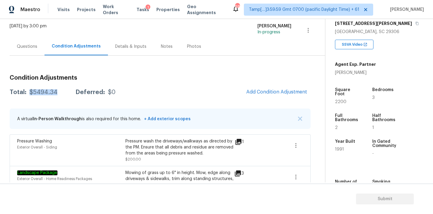
scroll to position [34, 0]
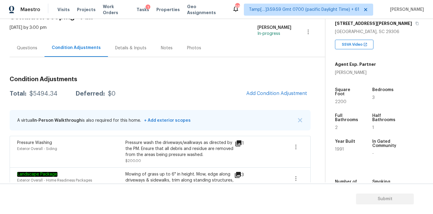
click at [18, 44] on div "Questions" at bounding box center [27, 48] width 35 height 18
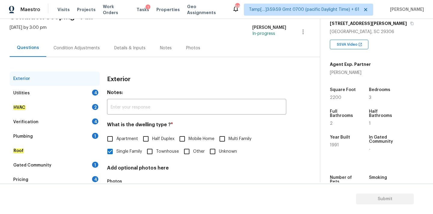
click at [71, 91] on div "Utilities 4" at bounding box center [55, 93] width 90 height 14
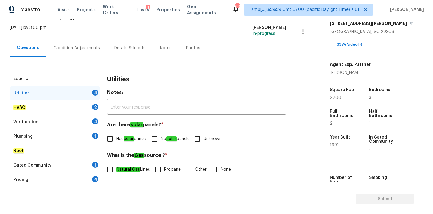
click at [176, 141] on em "solar" at bounding box center [171, 138] width 10 height 5
click at [161, 141] on input "No solar panels" at bounding box center [154, 139] width 13 height 13
checkbox input "true"
click at [222, 167] on span "None" at bounding box center [226, 170] width 10 height 6
click at [221, 167] on input "None" at bounding box center [214, 169] width 13 height 13
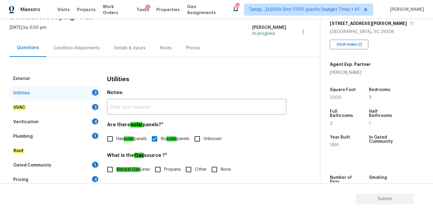
checkbox input "true"
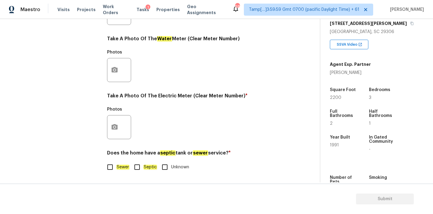
scroll to position [238, 0]
click at [116, 163] on label "Sewer" at bounding box center [117, 167] width 26 height 13
click at [116, 163] on input "Sewer" at bounding box center [110, 167] width 13 height 13
checkbox input "true"
click at [113, 129] on icon "button" at bounding box center [115, 126] width 6 height 5
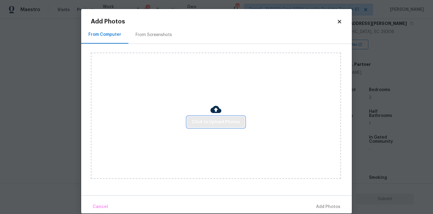
click at [221, 122] on span "Click to Upload Photos" at bounding box center [216, 122] width 48 height 8
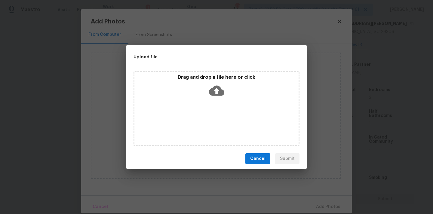
click at [221, 89] on icon at bounding box center [216, 91] width 15 height 10
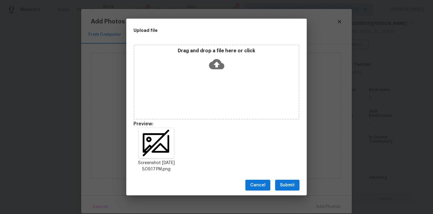
click at [286, 179] on div "Cancel Submit" at bounding box center [216, 185] width 180 height 21
click at [293, 186] on span "Submit" at bounding box center [287, 186] width 15 height 8
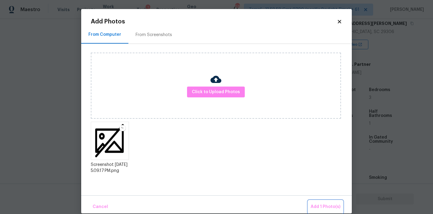
click at [315, 205] on span "Add 1 Photo(s)" at bounding box center [325, 207] width 30 height 8
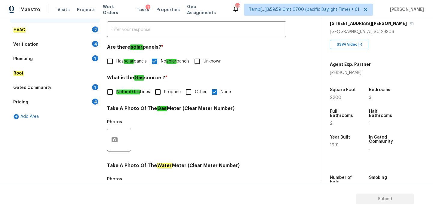
scroll to position [86, 0]
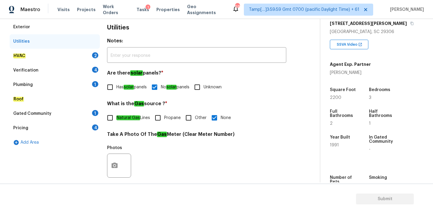
click at [37, 56] on div "HVAC 2" at bounding box center [55, 56] width 90 height 14
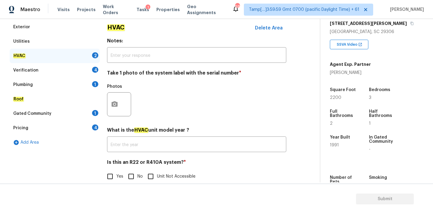
click at [132, 177] on input "No" at bounding box center [131, 176] width 13 height 13
checkbox input "true"
click at [115, 108] on button "button" at bounding box center [114, 104] width 14 height 23
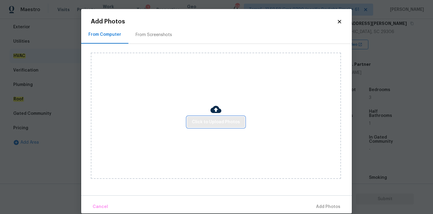
click at [218, 124] on span "Click to Upload Photos" at bounding box center [216, 122] width 48 height 8
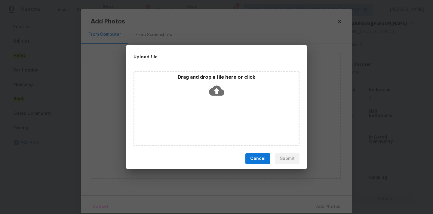
click at [218, 83] on icon at bounding box center [216, 90] width 15 height 15
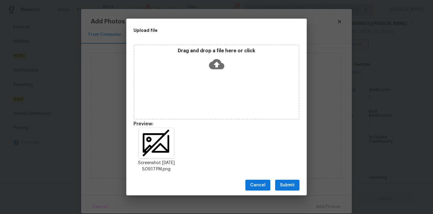
click at [293, 182] on span "Submit" at bounding box center [287, 186] width 15 height 8
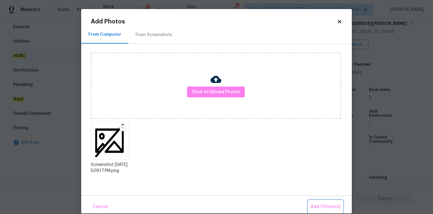
click at [324, 212] on button "Add 1 Photo(s)" at bounding box center [325, 206] width 35 height 13
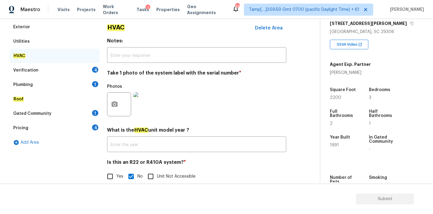
click at [78, 72] on div "Verification 4" at bounding box center [55, 70] width 90 height 14
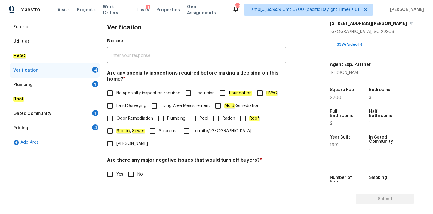
click at [127, 94] on span "No specialty inspection required" at bounding box center [148, 93] width 64 height 6
click at [116, 94] on input "No specialty inspection required" at bounding box center [110, 93] width 13 height 13
checkbox input "true"
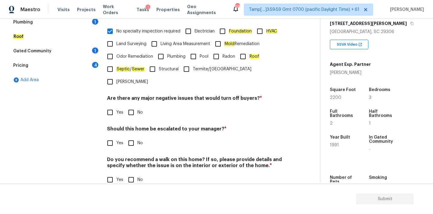
scroll to position [148, 0]
click at [133, 106] on input "No" at bounding box center [131, 112] width 13 height 13
checkbox input "true"
click at [136, 137] on input "No" at bounding box center [131, 143] width 13 height 13
checkbox input "true"
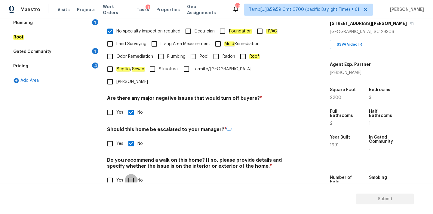
click at [136, 174] on input "No" at bounding box center [131, 180] width 13 height 13
checkbox input "true"
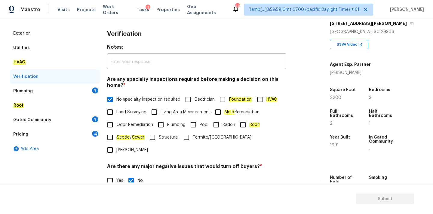
click at [45, 93] on div "Plumbing 1" at bounding box center [55, 91] width 90 height 14
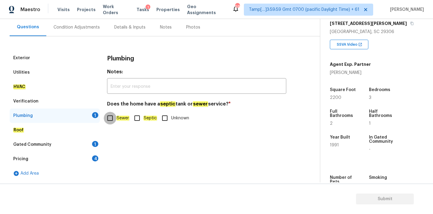
click at [108, 116] on input "Sewer" at bounding box center [110, 118] width 13 height 13
checkbox input "true"
click at [81, 141] on div "Gated Community 1" at bounding box center [55, 144] width 90 height 14
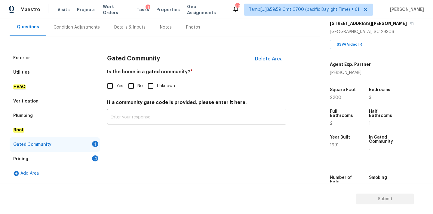
click at [137, 81] on label "No" at bounding box center [134, 86] width 18 height 13
click at [137, 81] on input "No" at bounding box center [131, 86] width 13 height 13
checkbox input "true"
click at [84, 160] on div "Pricing 4" at bounding box center [55, 159] width 90 height 14
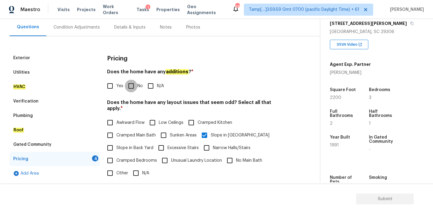
click at [128, 87] on input "No" at bounding box center [131, 86] width 13 height 13
checkbox input "true"
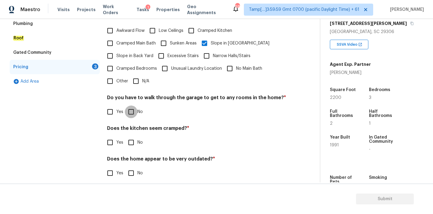
click at [133, 108] on input "No" at bounding box center [131, 111] width 13 height 13
checkbox input "true"
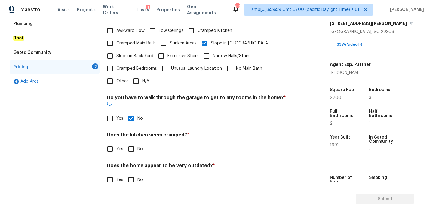
click at [133, 143] on input "No" at bounding box center [131, 149] width 13 height 13
checkbox input "true"
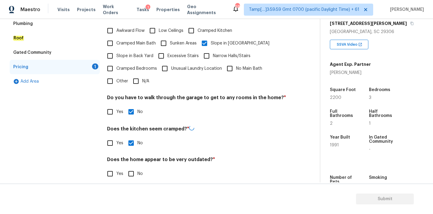
click at [133, 180] on div "Pricing Does the home have any additions ? * Yes No N/A Does the home have any …" at bounding box center [196, 73] width 179 height 228
click at [133, 169] on input "No" at bounding box center [131, 173] width 13 height 13
checkbox input "true"
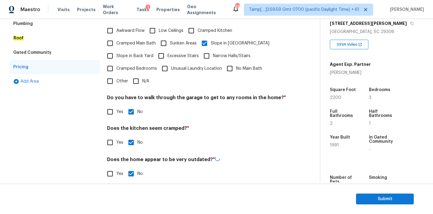
scroll to position [0, 0]
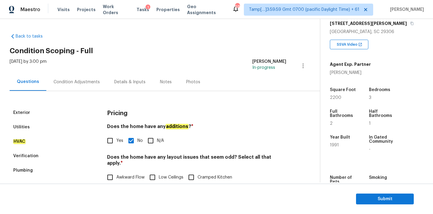
click at [76, 84] on div "Condition Adjustments" at bounding box center [76, 82] width 46 height 6
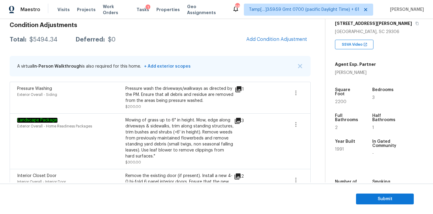
scroll to position [22, 0]
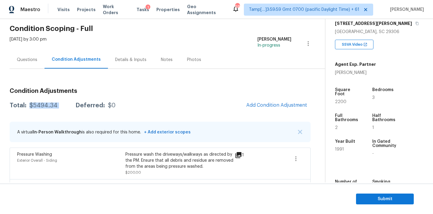
drag, startPoint x: 29, startPoint y: 105, endPoint x: 66, endPoint y: 105, distance: 37.0
click at [66, 105] on div "Total: $5494.34 Deferred: $0" at bounding box center [63, 105] width 106 height 6
copy div "$5494.34"
click at [380, 201] on span "Submit" at bounding box center [385, 199] width 48 height 8
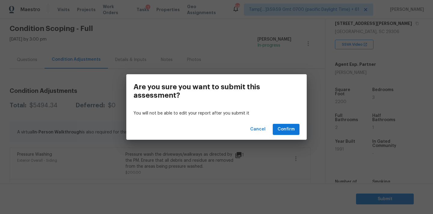
click at [285, 136] on div "Cancel Confirm" at bounding box center [216, 129] width 180 height 21
click at [289, 127] on span "Confirm" at bounding box center [285, 130] width 17 height 8
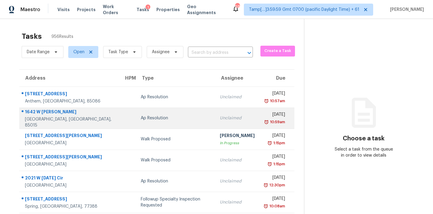
click at [220, 120] on div "Unclaimed" at bounding box center [237, 118] width 35 height 6
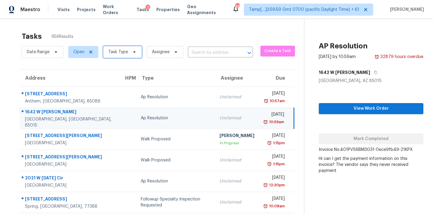
click at [119, 54] on span "Task Type" at bounding box center [118, 52] width 20 height 6
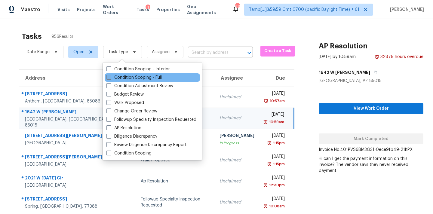
click at [128, 75] on label "Condition Scoping - Full" at bounding box center [133, 78] width 55 height 6
click at [110, 75] on input "Condition Scoping - Full" at bounding box center [108, 77] width 4 height 4
checkbox input "true"
